Goal: Transaction & Acquisition: Purchase product/service

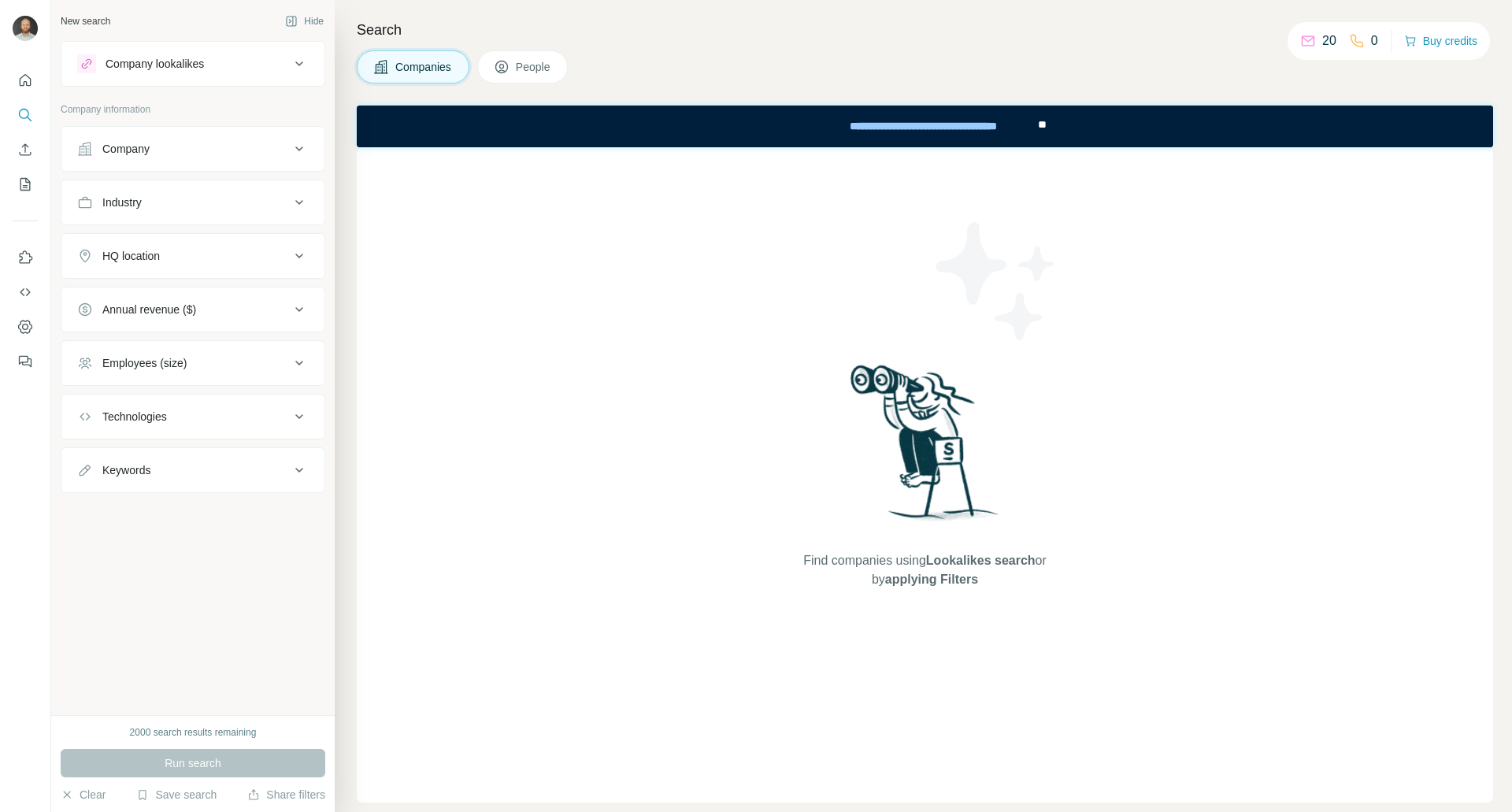
click at [536, 68] on span "People" at bounding box center [534, 67] width 36 height 16
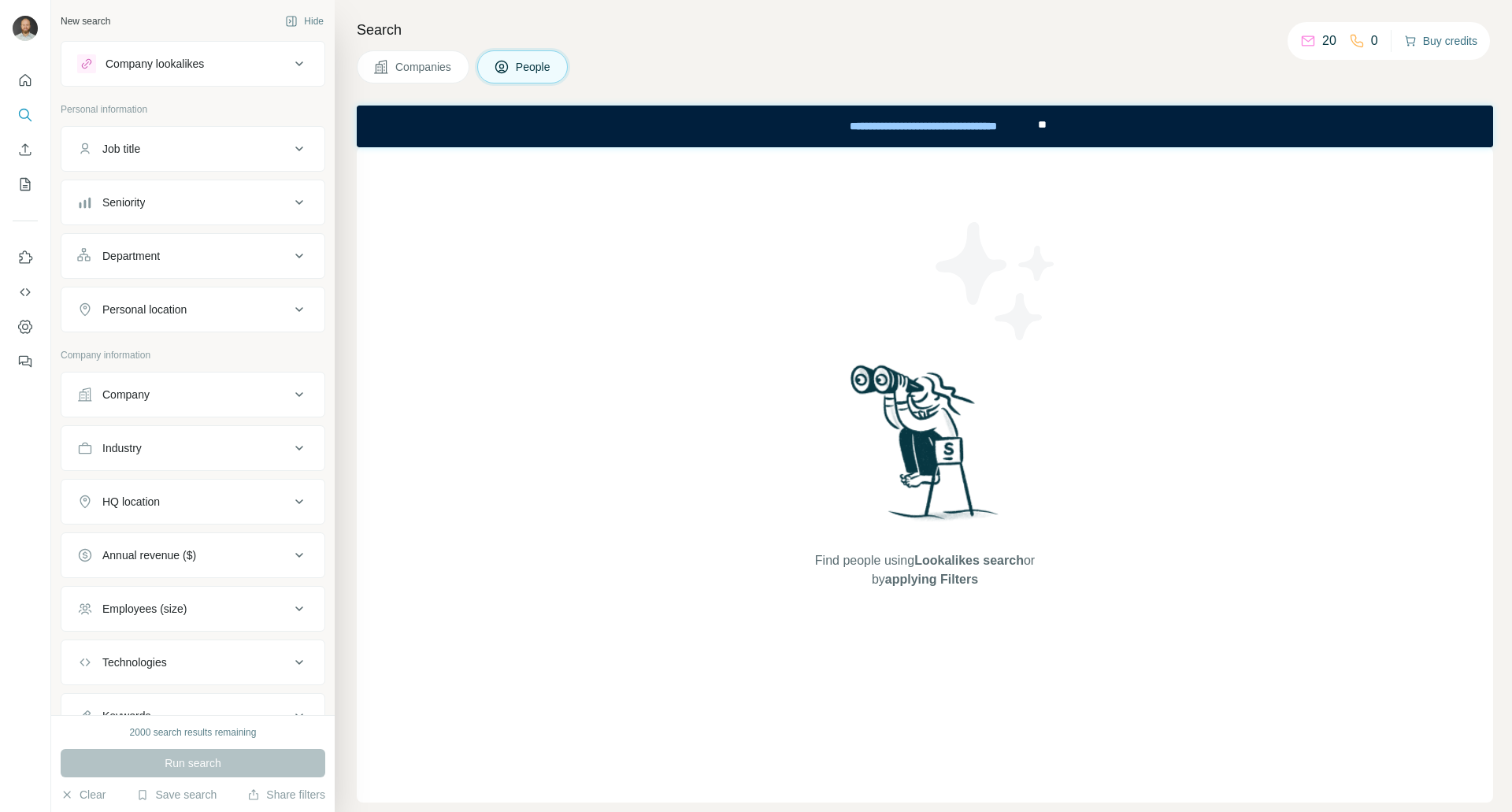
click at [1456, 42] on button "Buy credits" at bounding box center [1440, 40] width 73 height 22
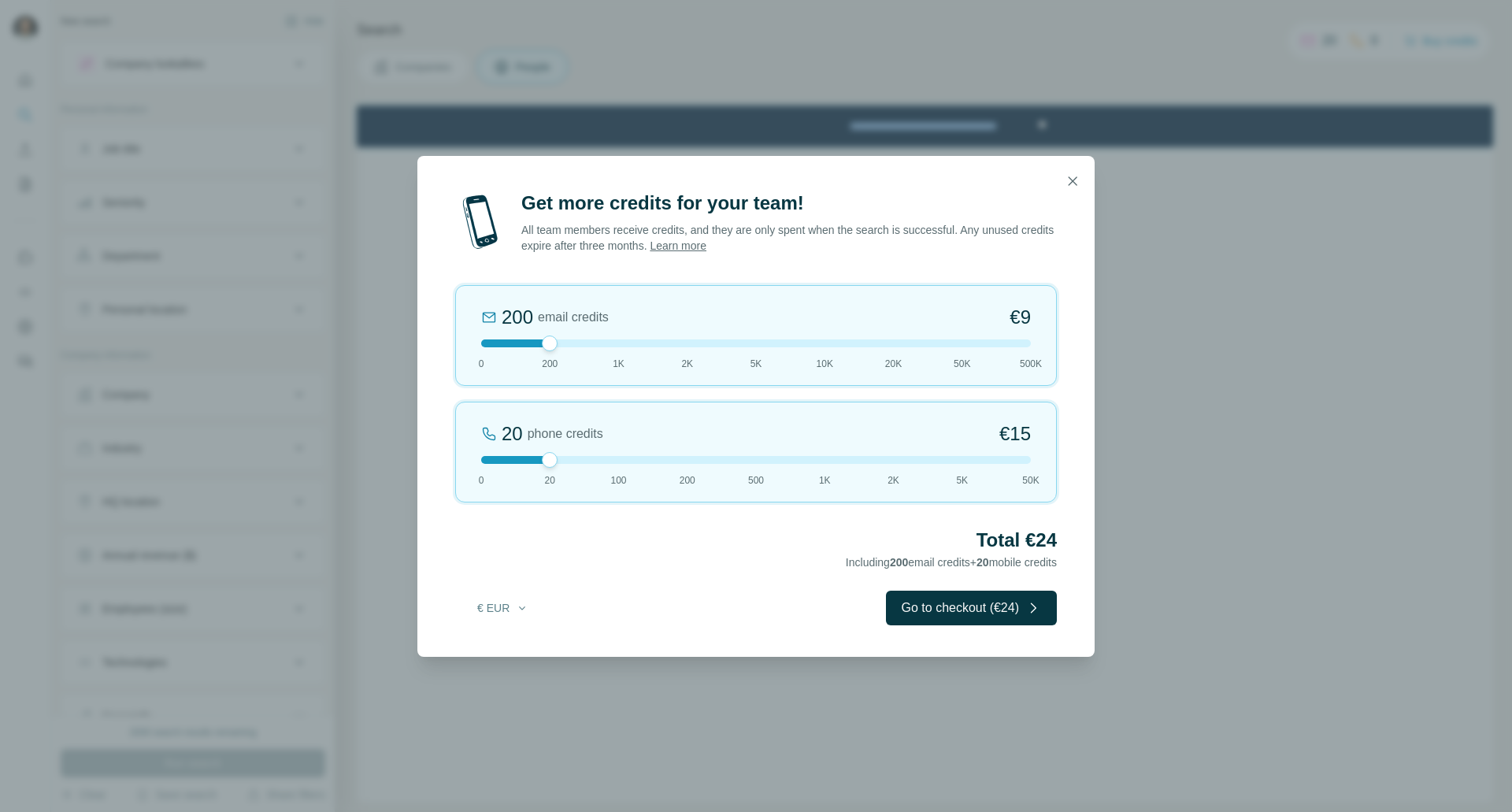
drag, startPoint x: 546, startPoint y: 342, endPoint x: 570, endPoint y: 350, distance: 25.3
click at [570, 350] on div "200 email credits €9 0 200 1K 2K 5K 10K 20K 50K 500K" at bounding box center [756, 335] width 602 height 101
click at [1078, 178] on icon "button" at bounding box center [1073, 181] width 16 height 16
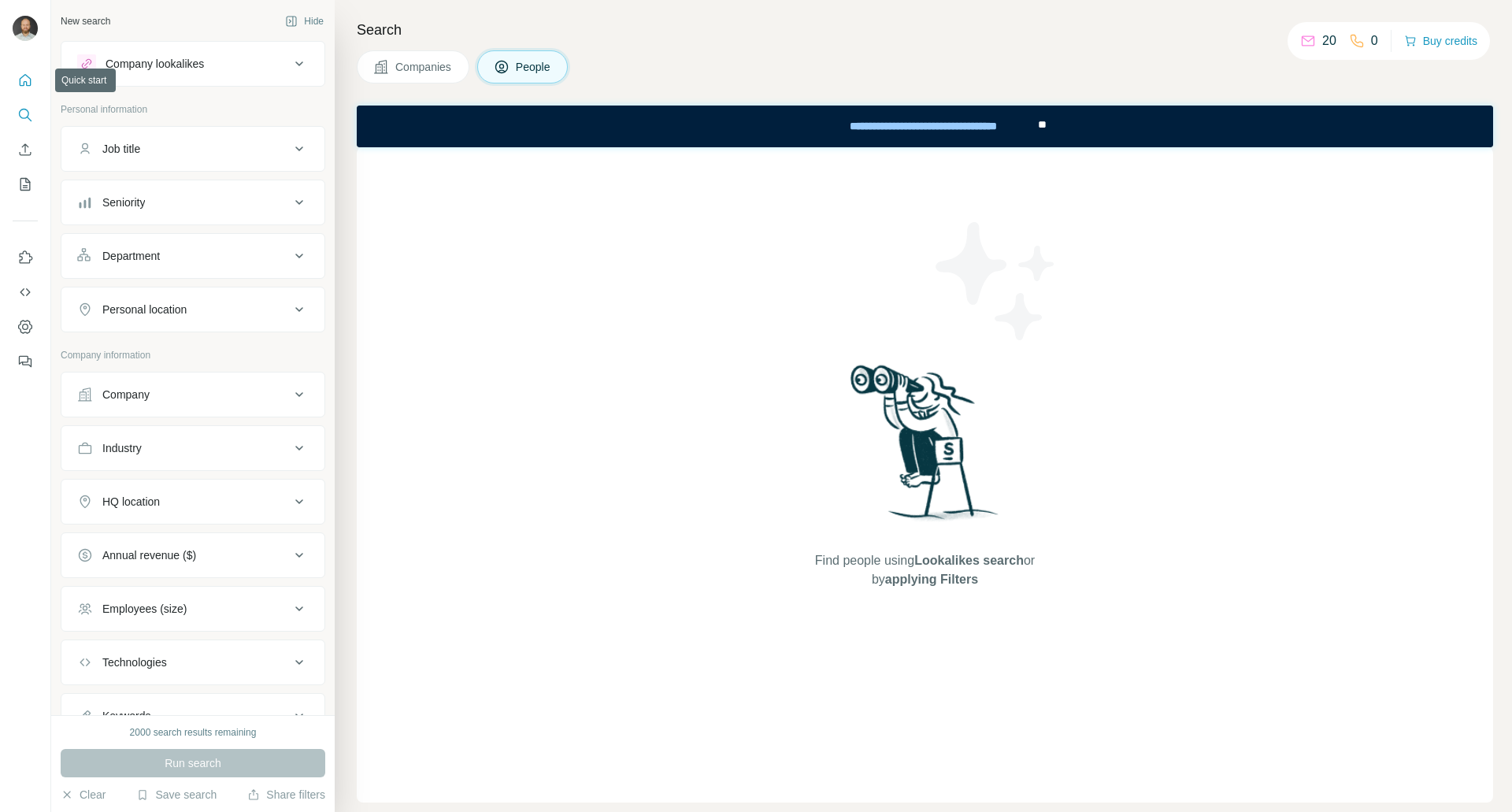
click at [25, 87] on icon "Quick start" at bounding box center [25, 81] width 16 height 16
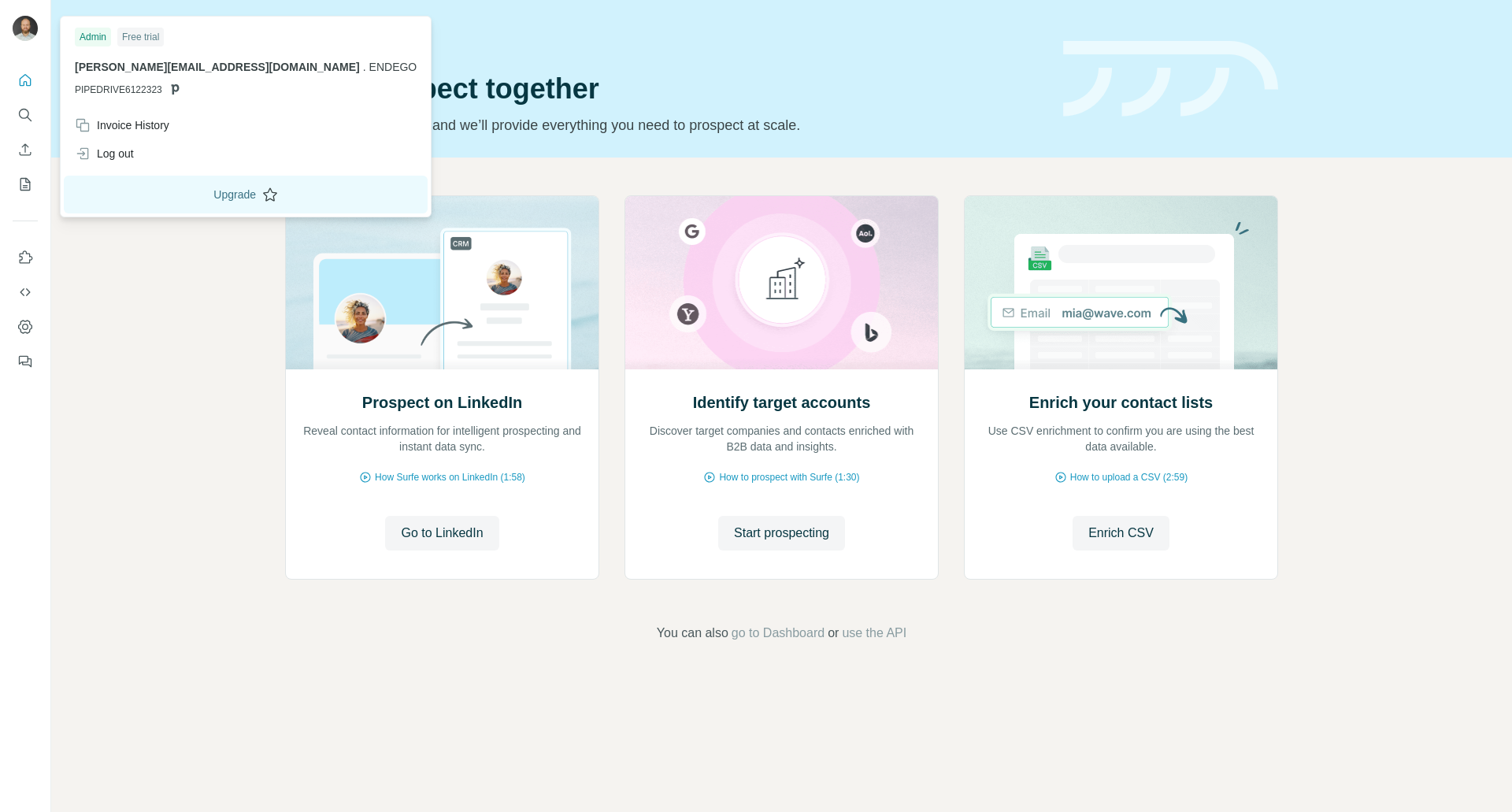
click at [159, 193] on button "Upgrade" at bounding box center [245, 194] width 364 height 38
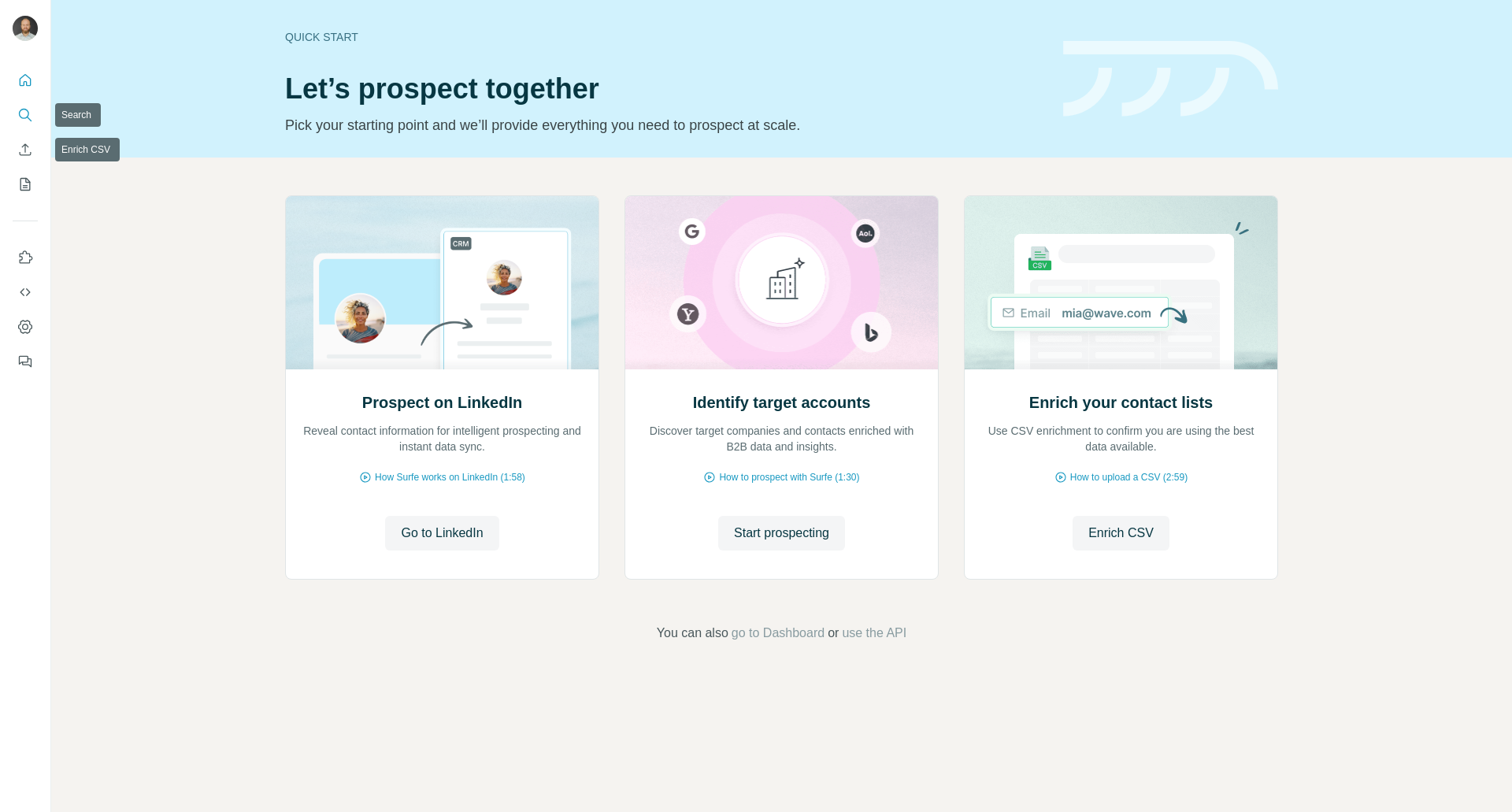
click at [20, 113] on icon "Search" at bounding box center [23, 113] width 10 height 10
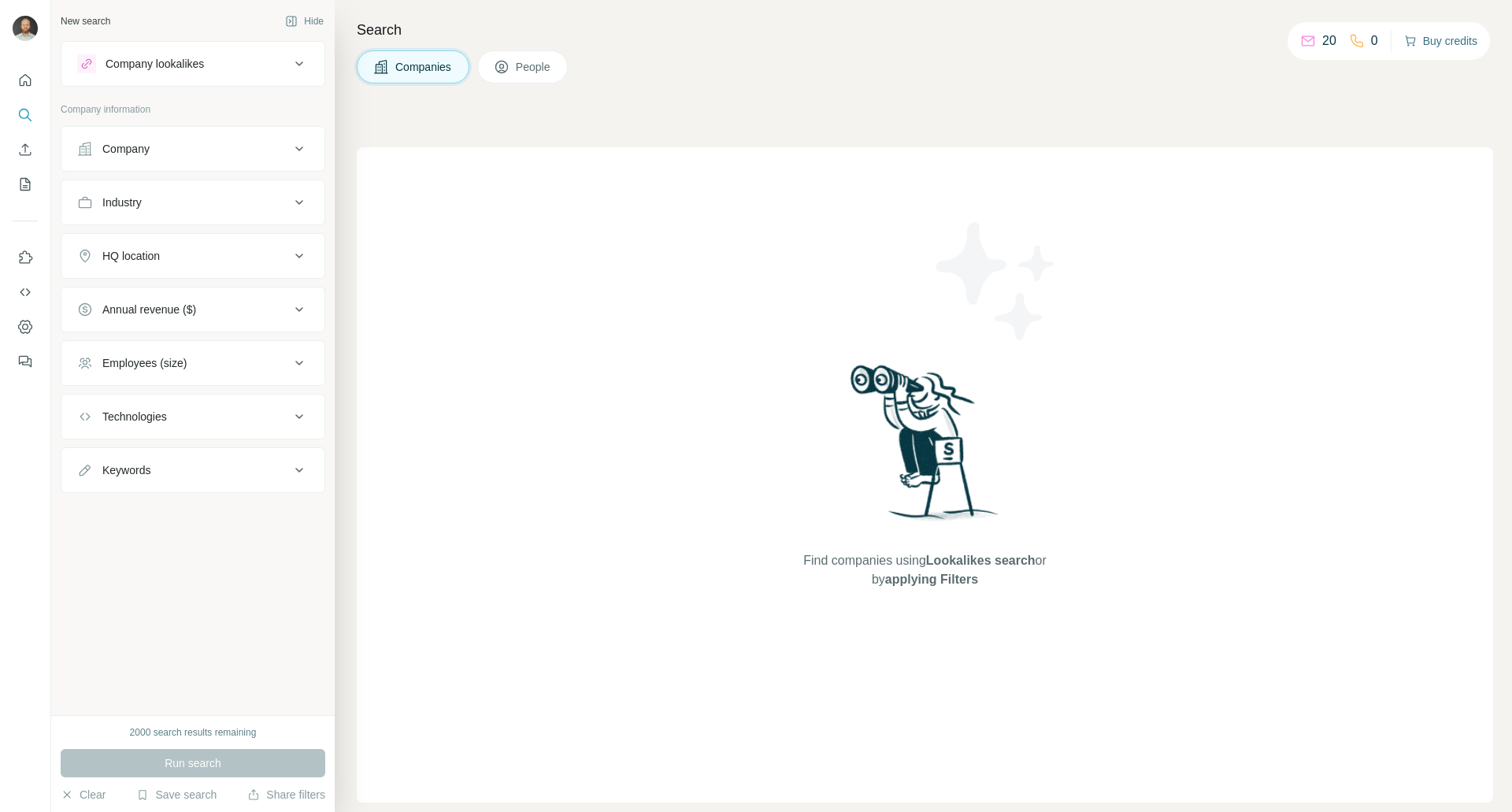
click at [1430, 34] on button "Buy credits" at bounding box center [1440, 40] width 73 height 22
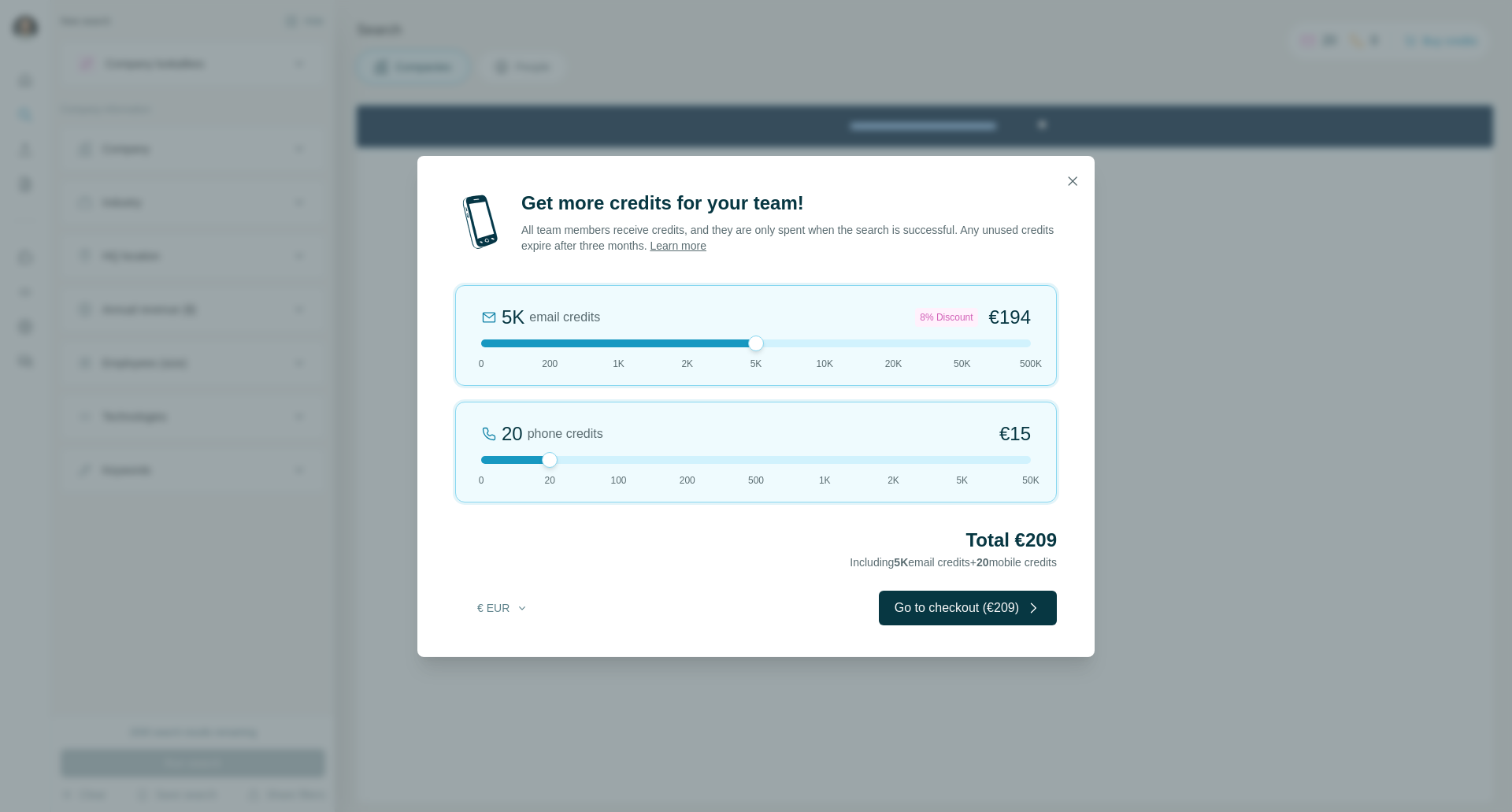
drag, startPoint x: 544, startPoint y: 347, endPoint x: 717, endPoint y: 350, distance: 173.0
click at [717, 350] on div "5K email credits 8% Discount €194 0 200 1K 2K 5K 10K 20K 50K 500K" at bounding box center [756, 335] width 602 height 101
drag, startPoint x: 546, startPoint y: 462, endPoint x: 577, endPoint y: 466, distance: 31.3
click at [577, 466] on div "20 phone credits €[PHONE_NUMBER] 1K 2K 5K 50K" at bounding box center [756, 452] width 602 height 101
click at [1071, 185] on icon "button" at bounding box center [1073, 181] width 16 height 16
